Goal: Navigation & Orientation: Find specific page/section

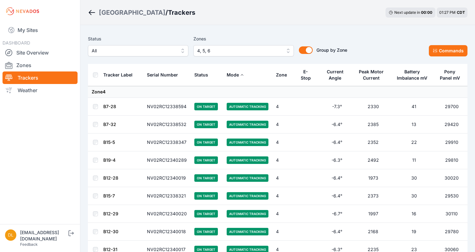
scroll to position [1494, 0]
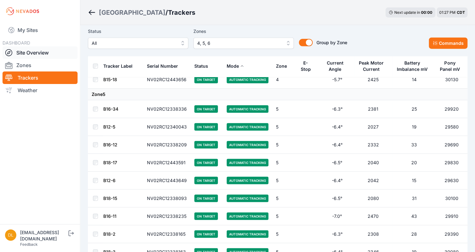
click at [41, 54] on link "Site Overview" at bounding box center [40, 52] width 75 height 13
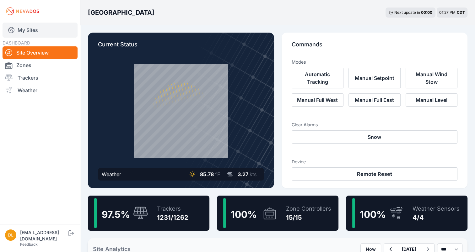
click at [21, 26] on link "My Sites" at bounding box center [40, 30] width 75 height 15
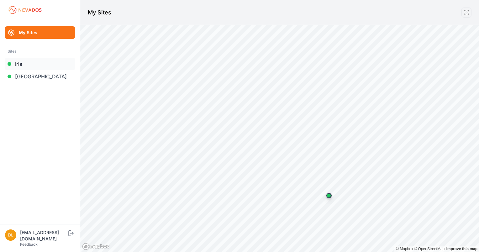
click at [21, 68] on link "Iris" at bounding box center [40, 64] width 70 height 13
